Goal: Check status: Check status

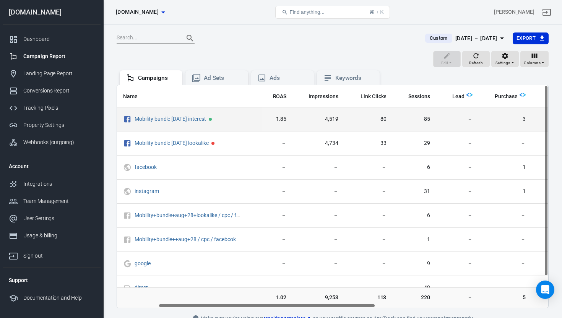
scroll to position [0, 82]
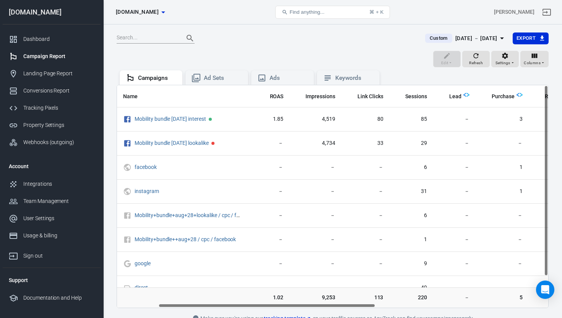
click at [491, 40] on div "[DATE] － [DATE]" at bounding box center [476, 39] width 42 height 10
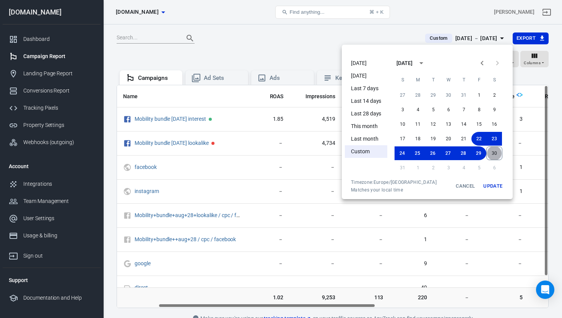
click at [493, 154] on button "30" at bounding box center [494, 153] width 16 height 14
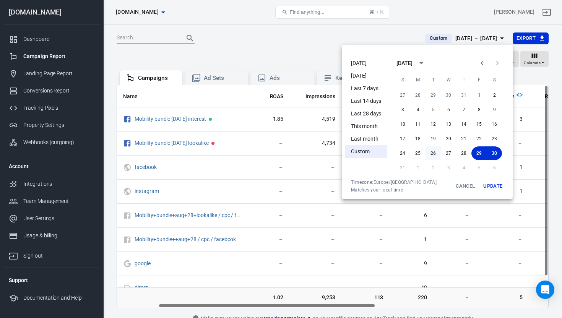
click at [434, 153] on button "26" at bounding box center [433, 153] width 15 height 14
click at [492, 184] on button "Update" at bounding box center [493, 186] width 24 height 14
